Goal: Task Accomplishment & Management: Manage account settings

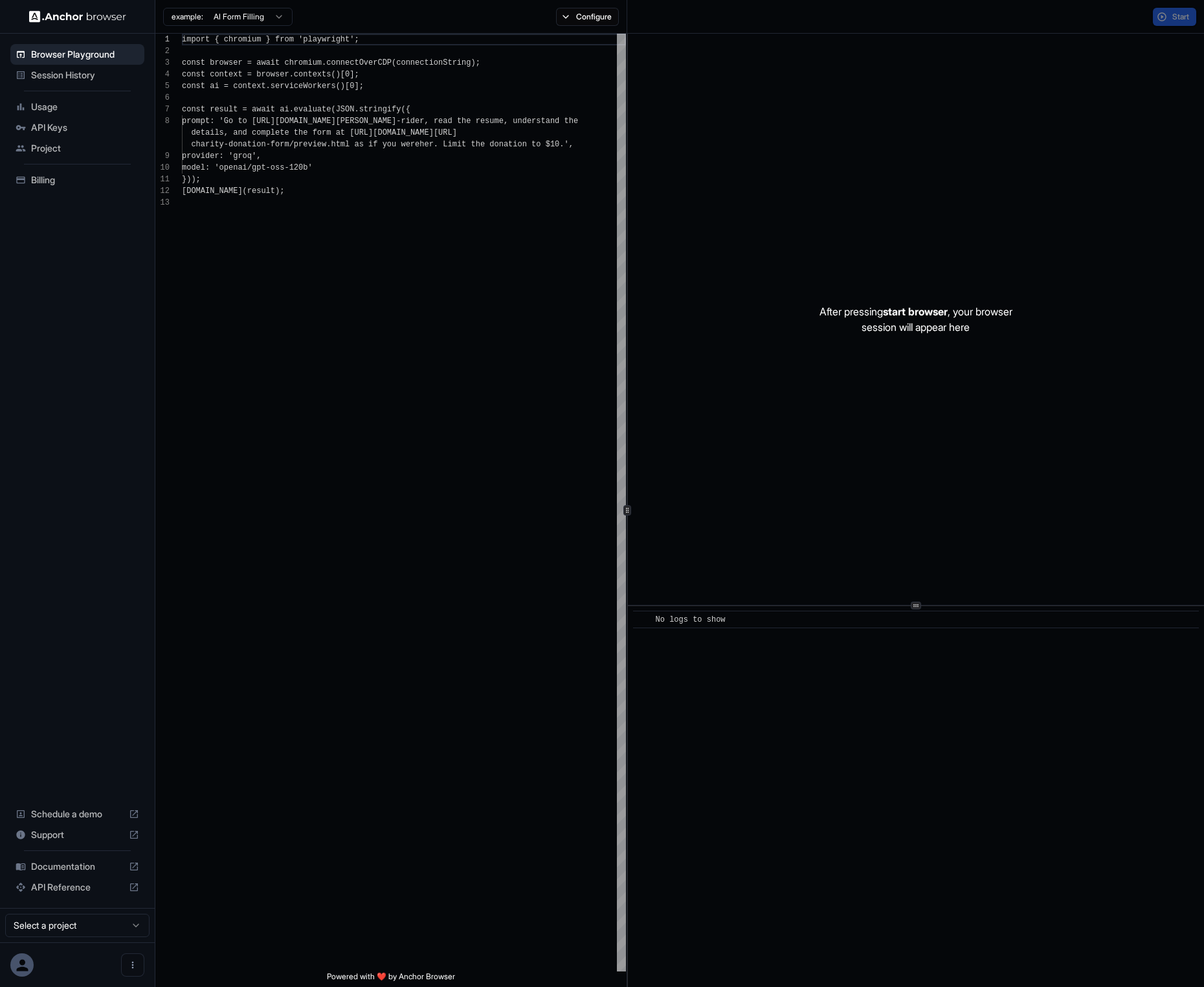
scroll to position [93, 0]
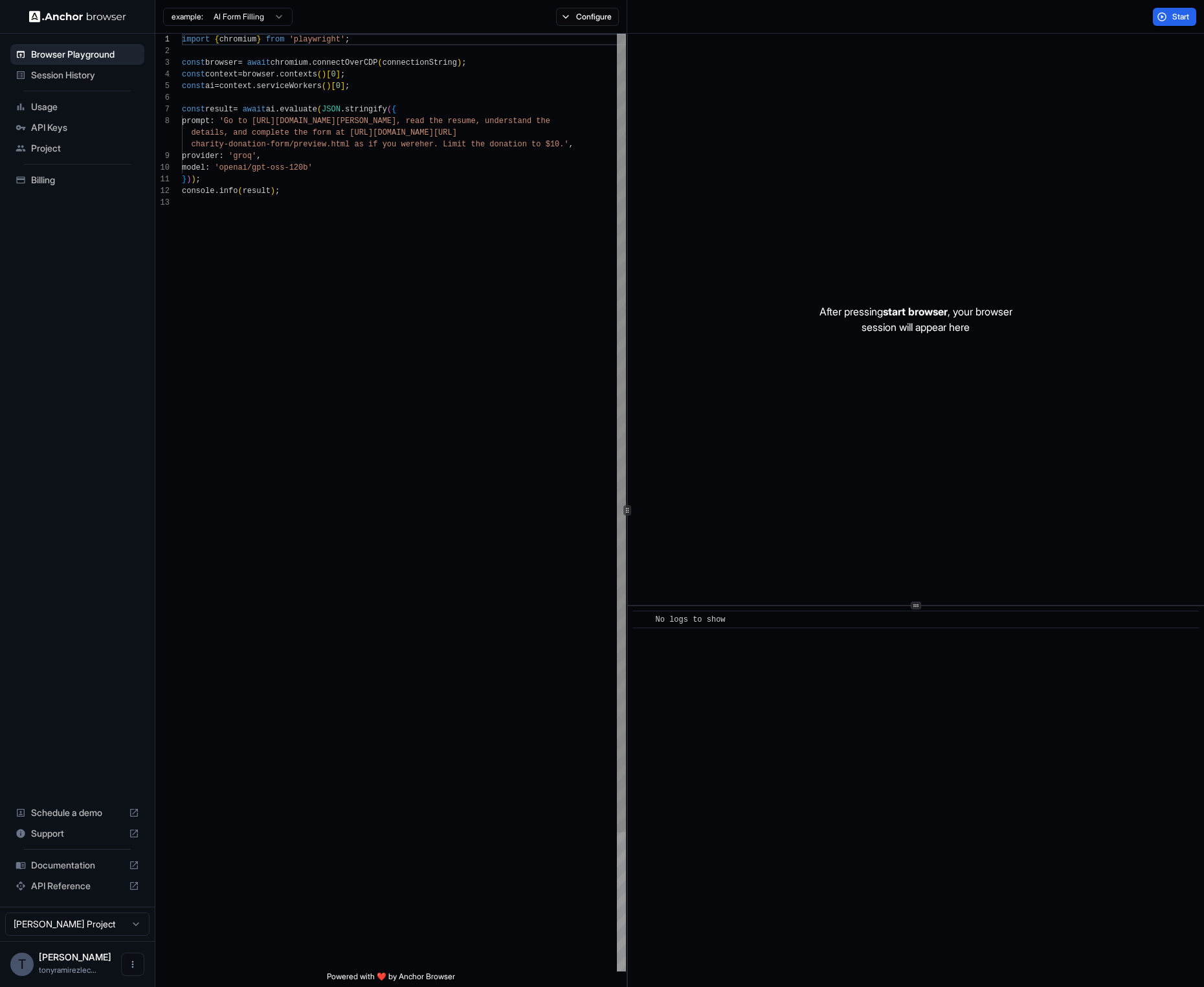
type textarea "**********"
click at [306, 199] on div "import { chromium } from 'playwright' ; const browser = await chromium . connec…" at bounding box center [404, 584] width 444 height 1100
click at [66, 79] on span "Session History" at bounding box center [85, 75] width 108 height 13
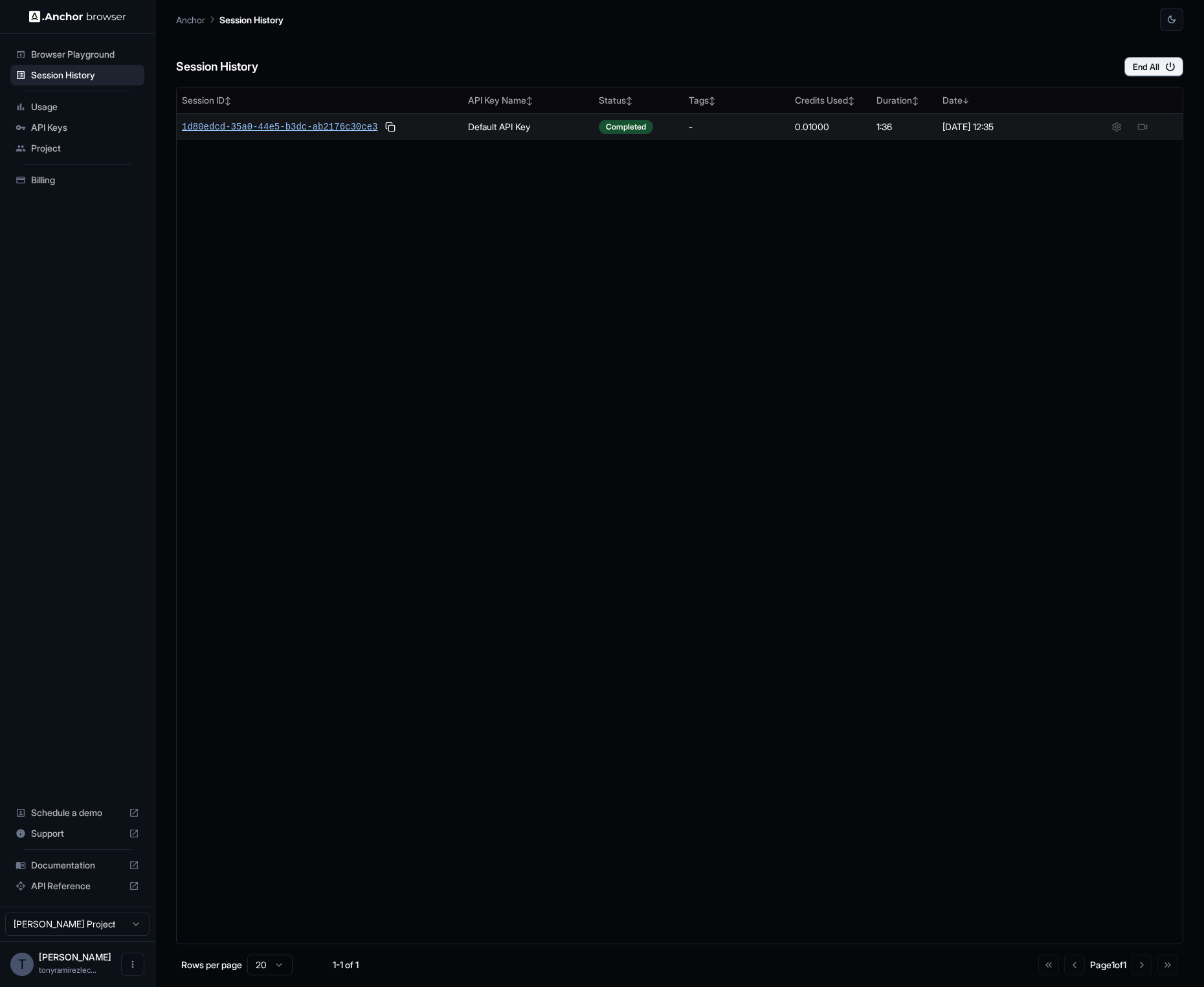
click at [316, 125] on span "1d80edcd-35a0-44e5-b3dc-ab2176c30ce3" at bounding box center [279, 126] width 196 height 13
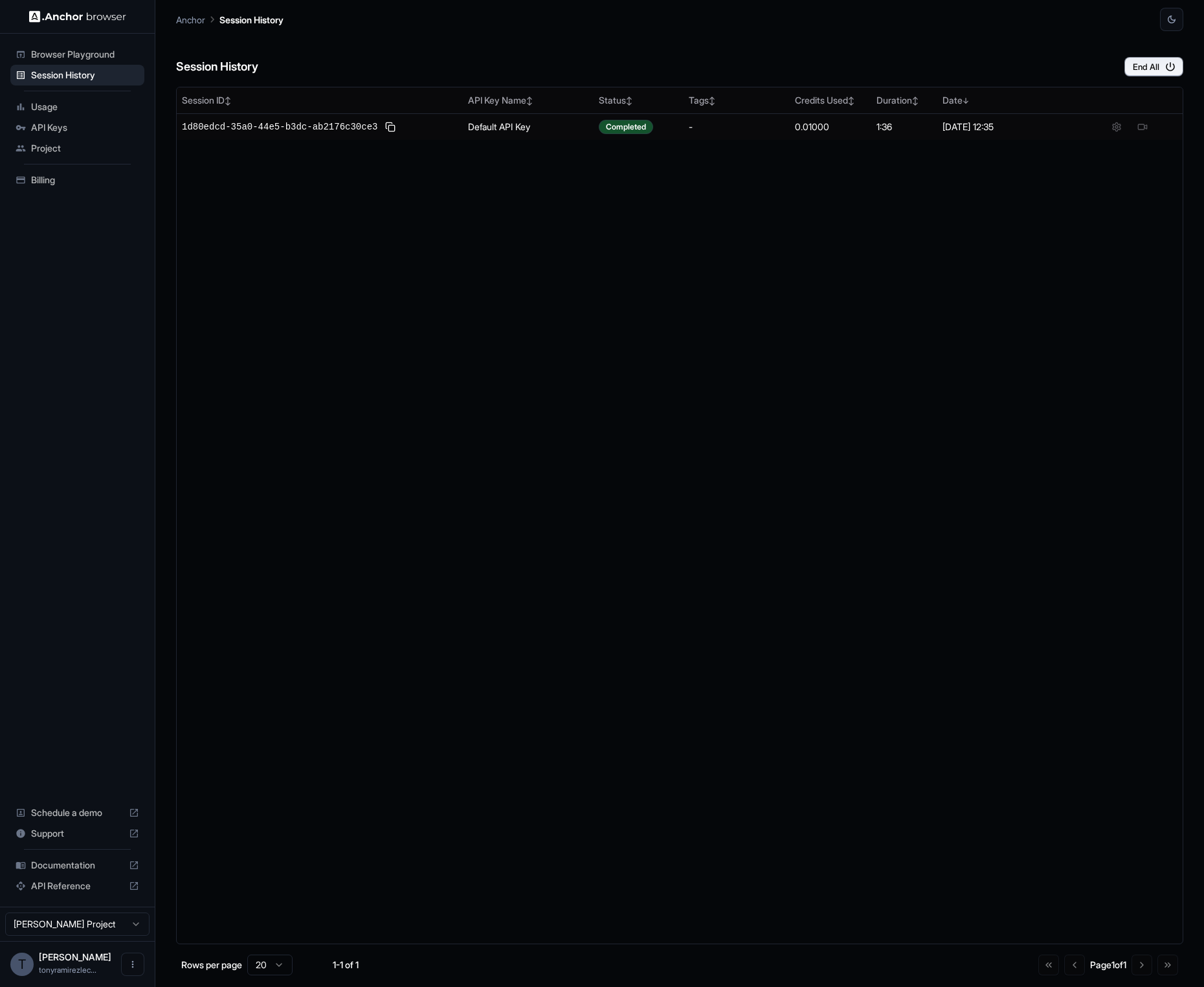
click at [63, 106] on span "Usage" at bounding box center [85, 106] width 108 height 13
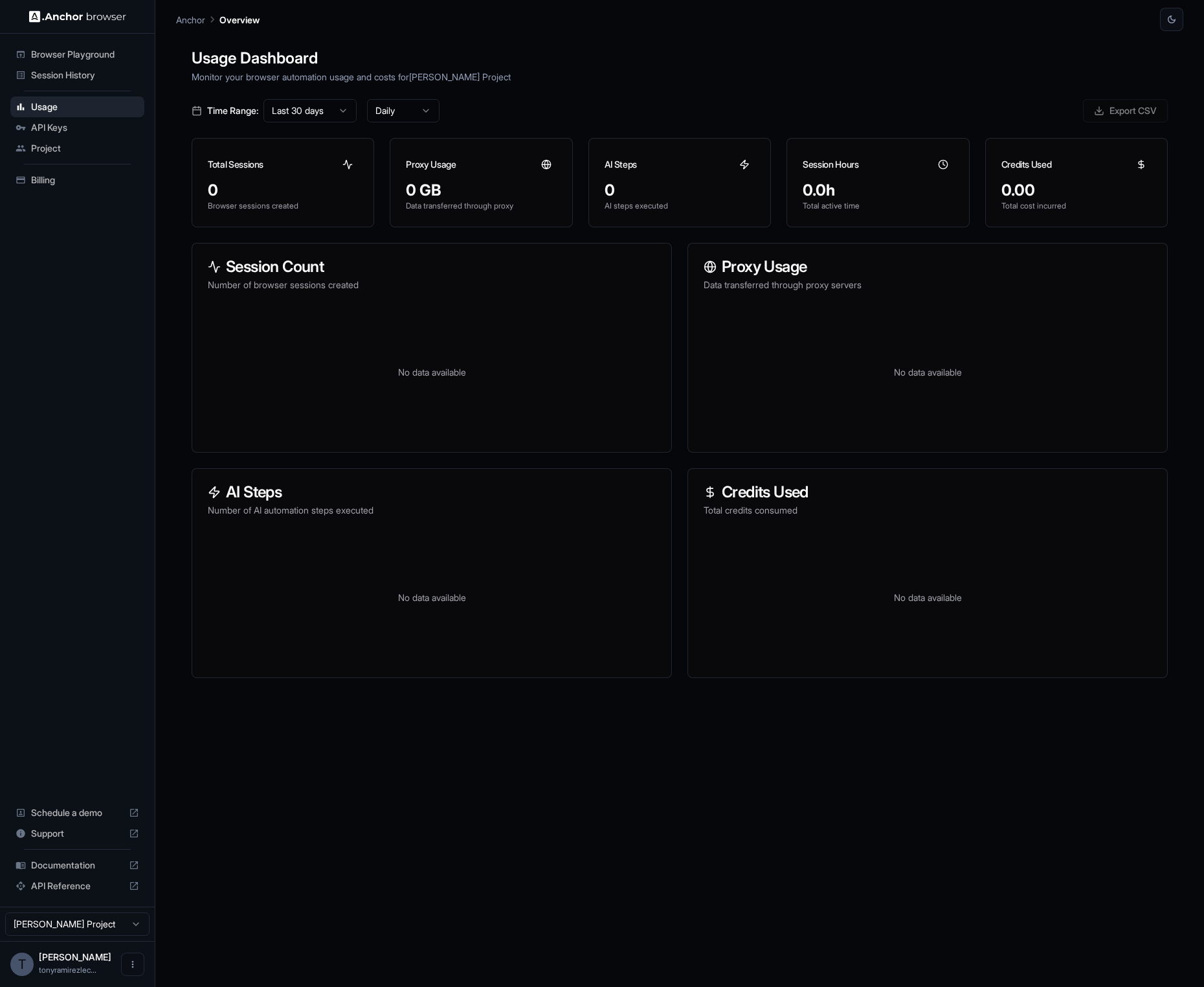
click at [63, 128] on span "API Keys" at bounding box center [85, 127] width 108 height 13
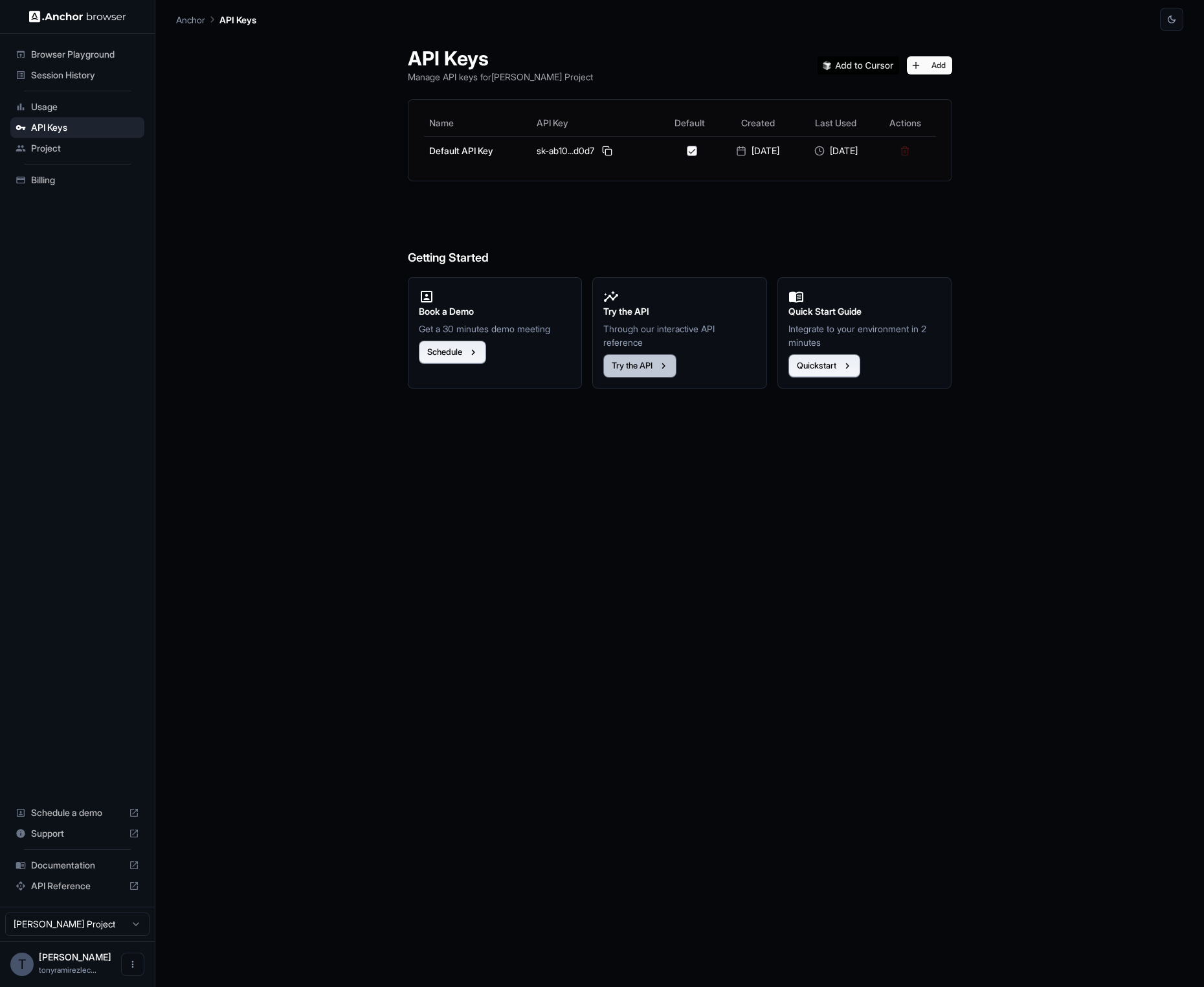
click at [624, 366] on button "Try the API" at bounding box center [639, 365] width 73 height 23
click at [60, 179] on span "Billing" at bounding box center [85, 180] width 108 height 13
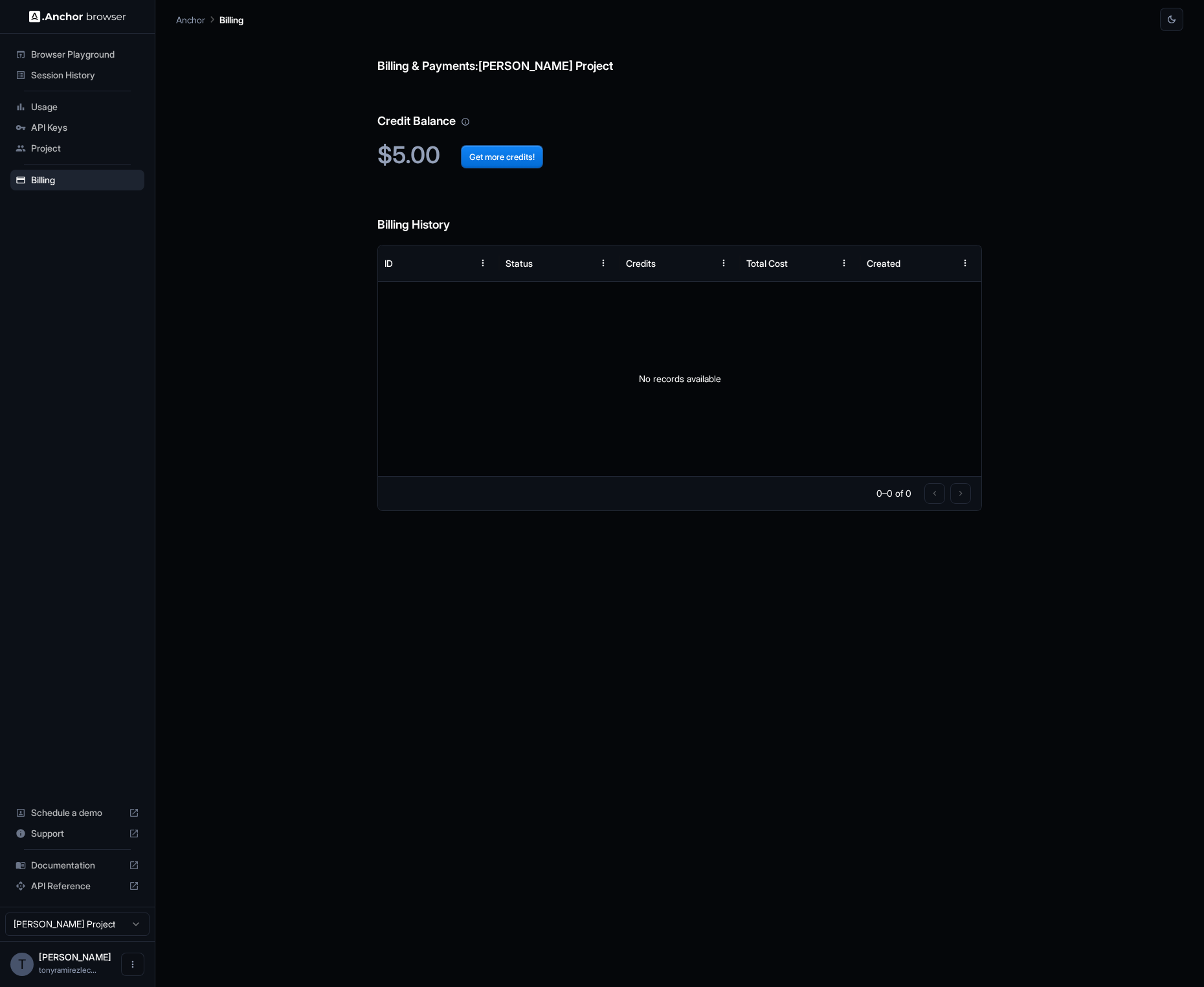
click at [476, 129] on h6 "Credit Balance" at bounding box center [679, 108] width 605 height 45
click at [467, 119] on icon "Your credit balance will be consumed as you use the API. Visit the usage page t…" at bounding box center [465, 122] width 9 height 9
